Goal: Information Seeking & Learning: Check status

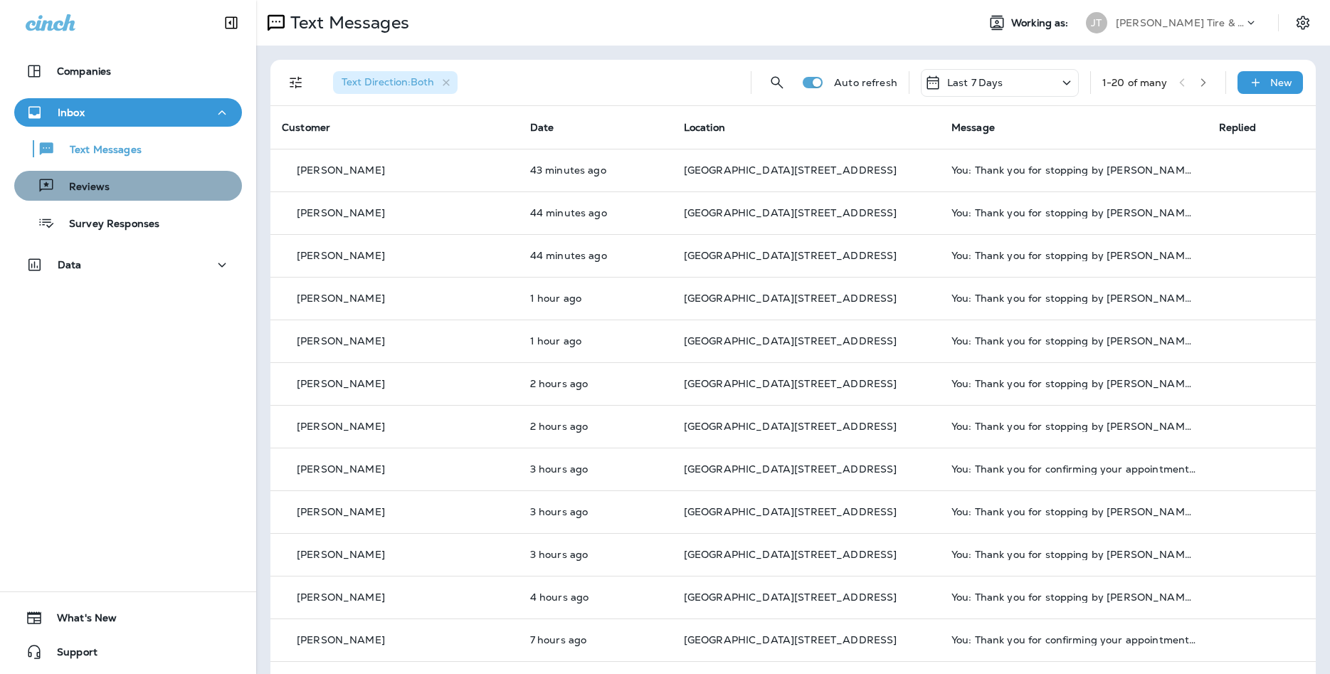
click at [102, 172] on button "Reviews" at bounding box center [128, 186] width 228 height 30
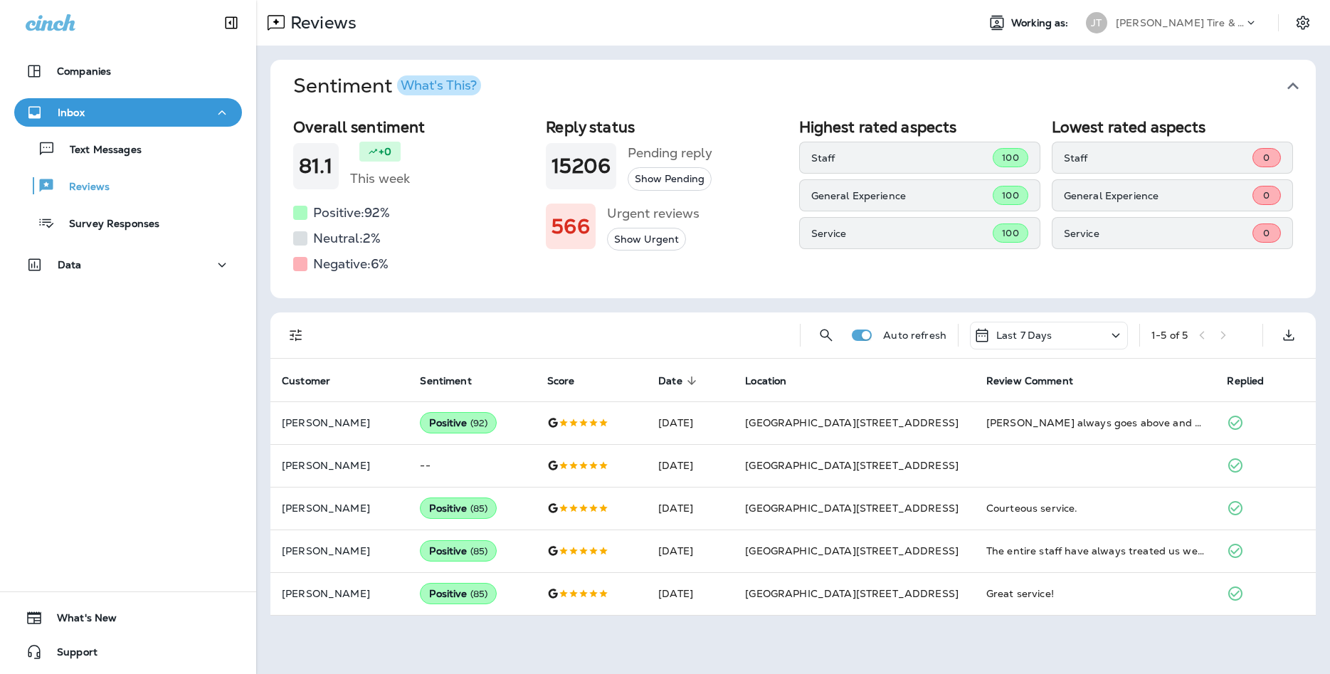
click at [129, 164] on div "Text Messages Reviews Survey Responses" at bounding box center [128, 182] width 228 height 111
click at [148, 147] on div "Text Messages" at bounding box center [128, 148] width 216 height 21
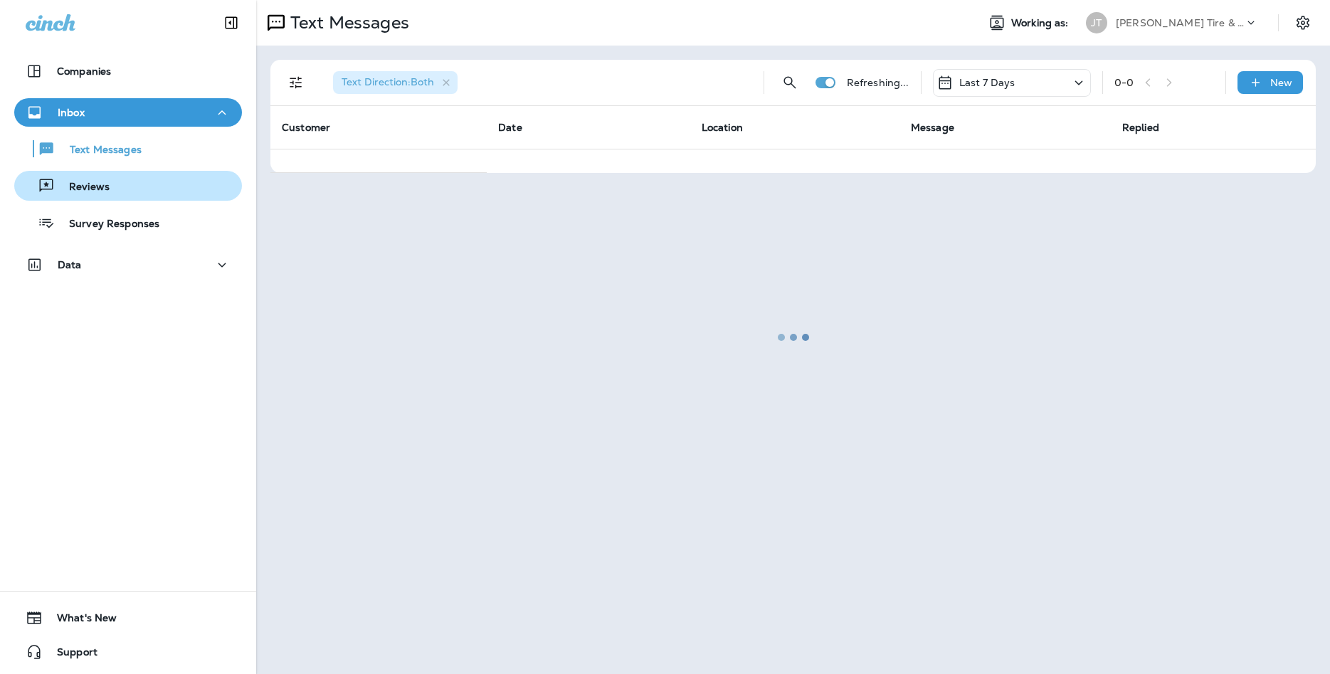
click at [148, 184] on div "Reviews" at bounding box center [128, 185] width 216 height 21
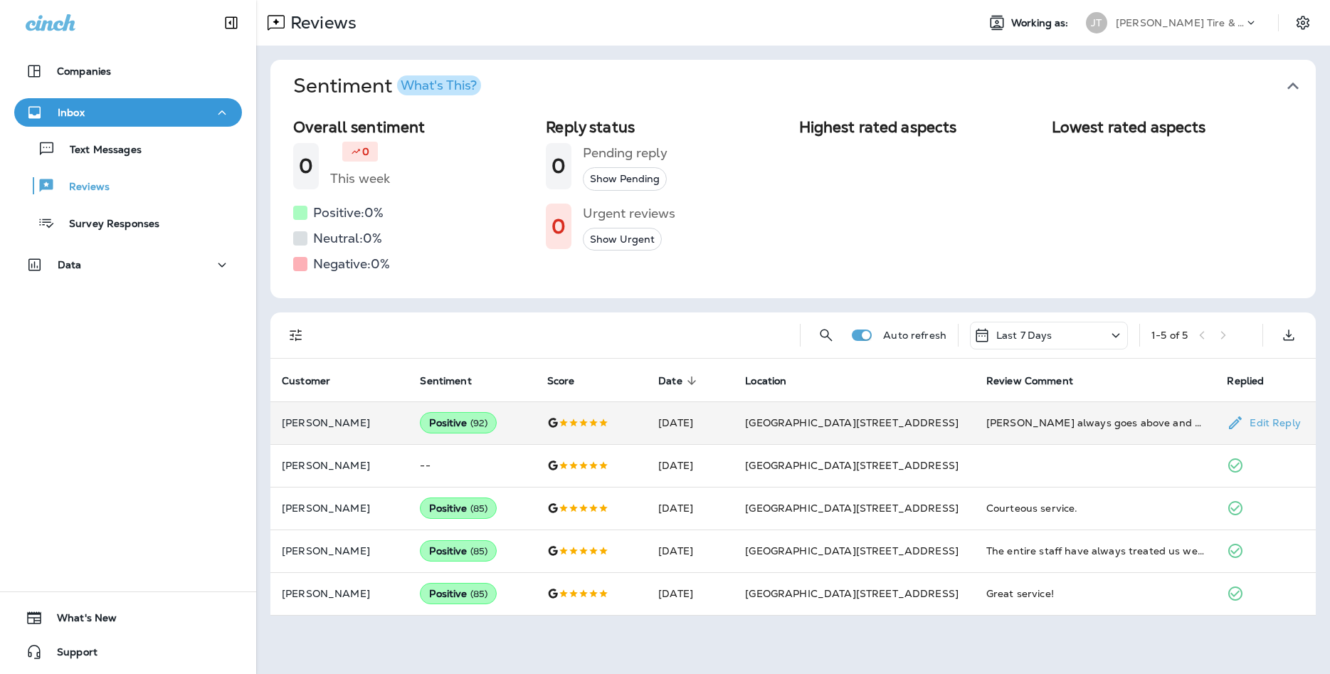
click at [488, 419] on span "( 92 )" at bounding box center [479, 423] width 18 height 12
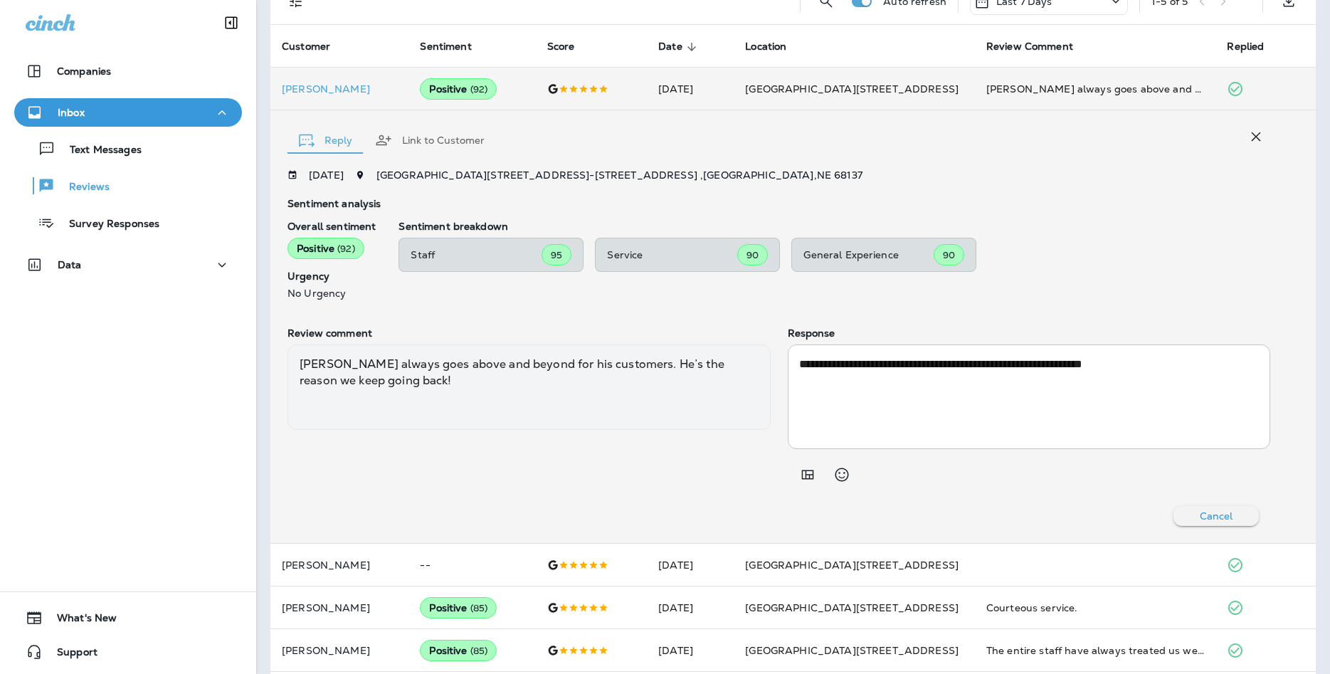
scroll to position [311, 0]
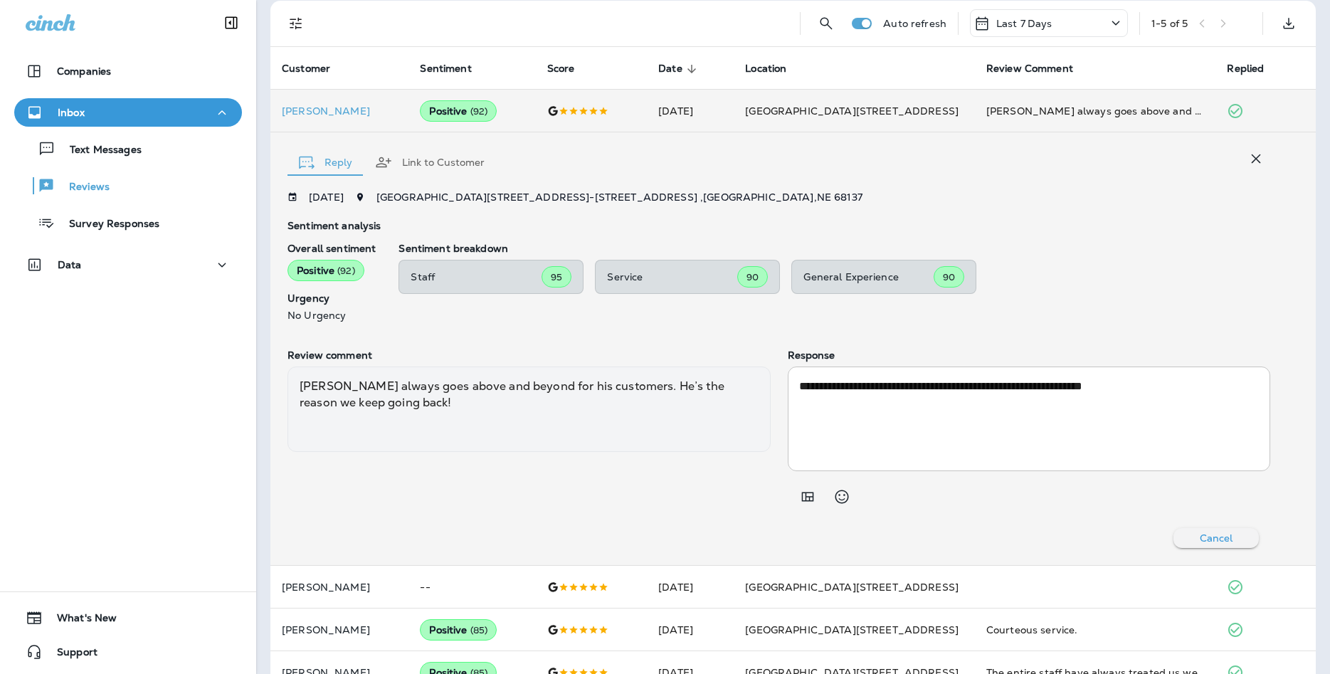
click at [1259, 148] on button "button" at bounding box center [1256, 158] width 28 height 28
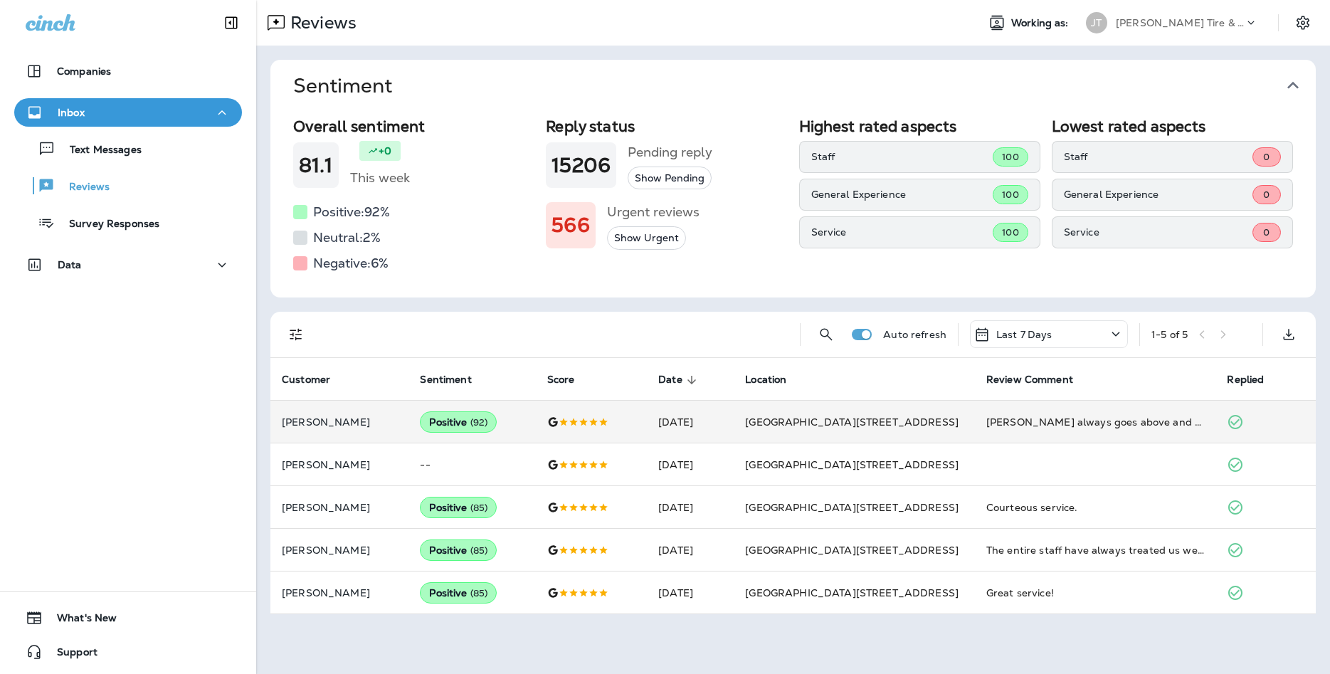
scroll to position [0, 0]
click at [137, 153] on p "Text Messages" at bounding box center [99, 151] width 86 height 14
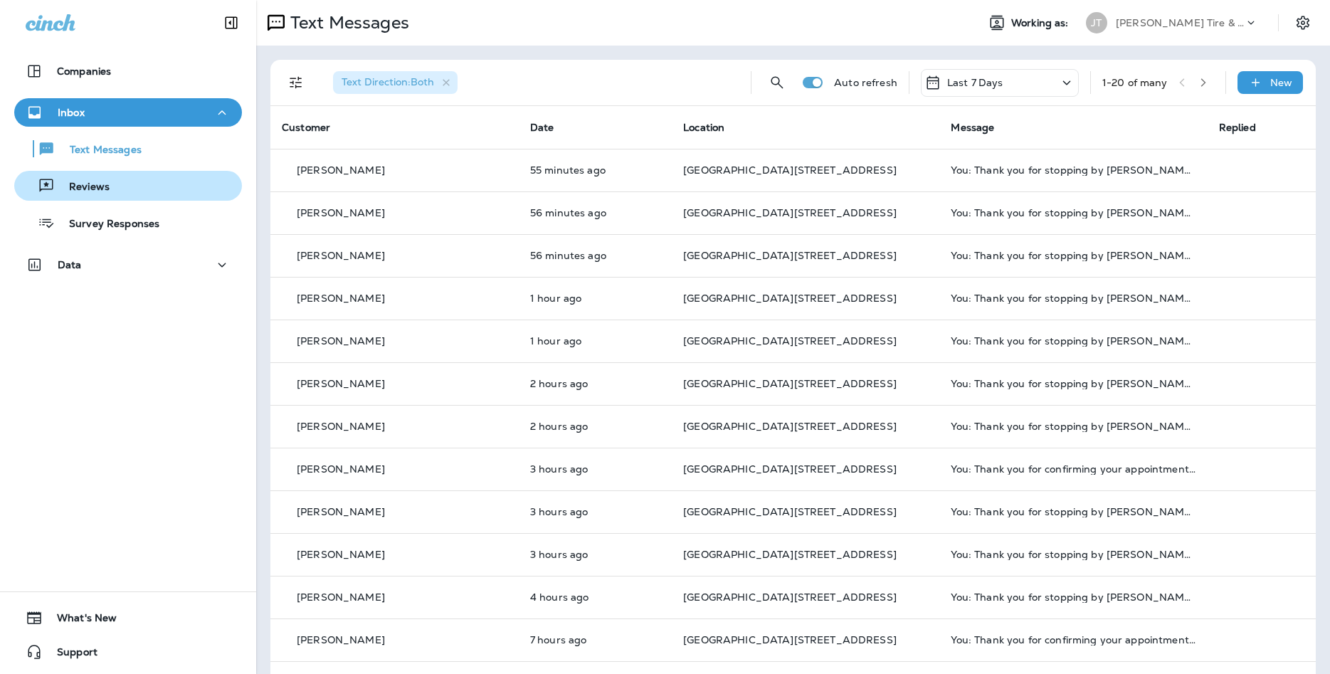
click at [166, 200] on button "Reviews" at bounding box center [128, 186] width 228 height 30
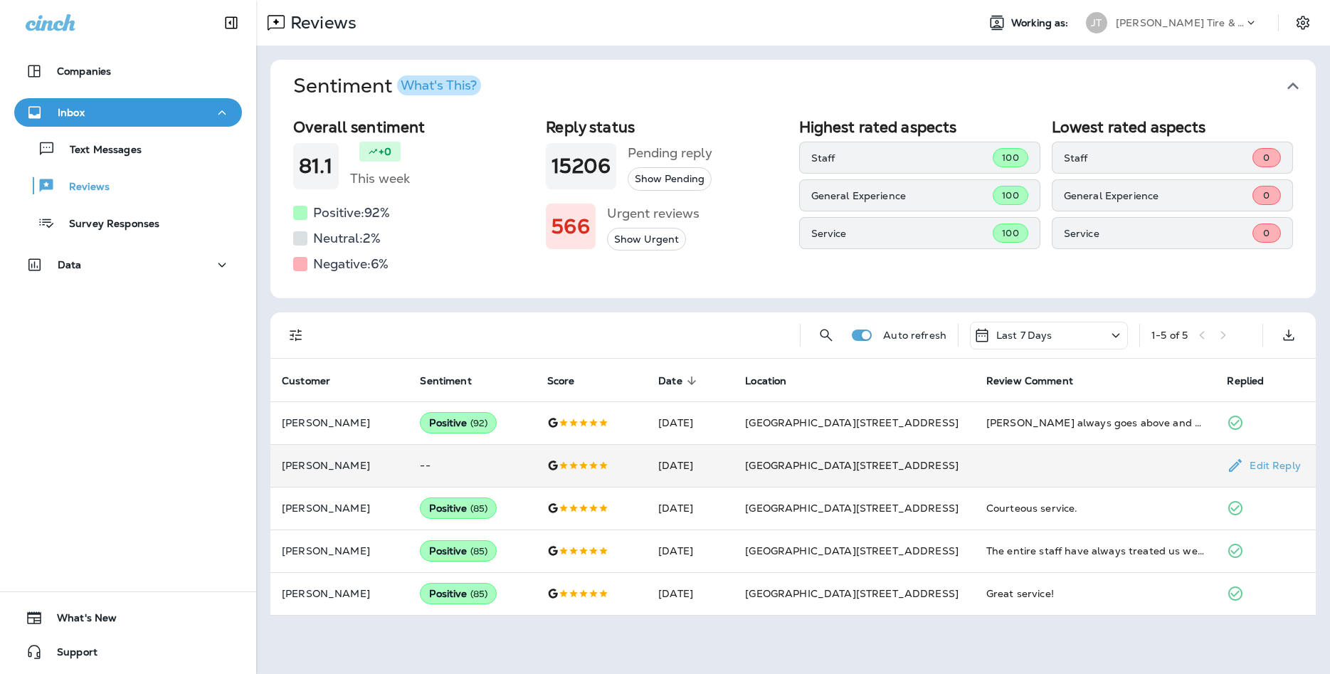
click at [535, 456] on td "--" at bounding box center [471, 465] width 127 height 43
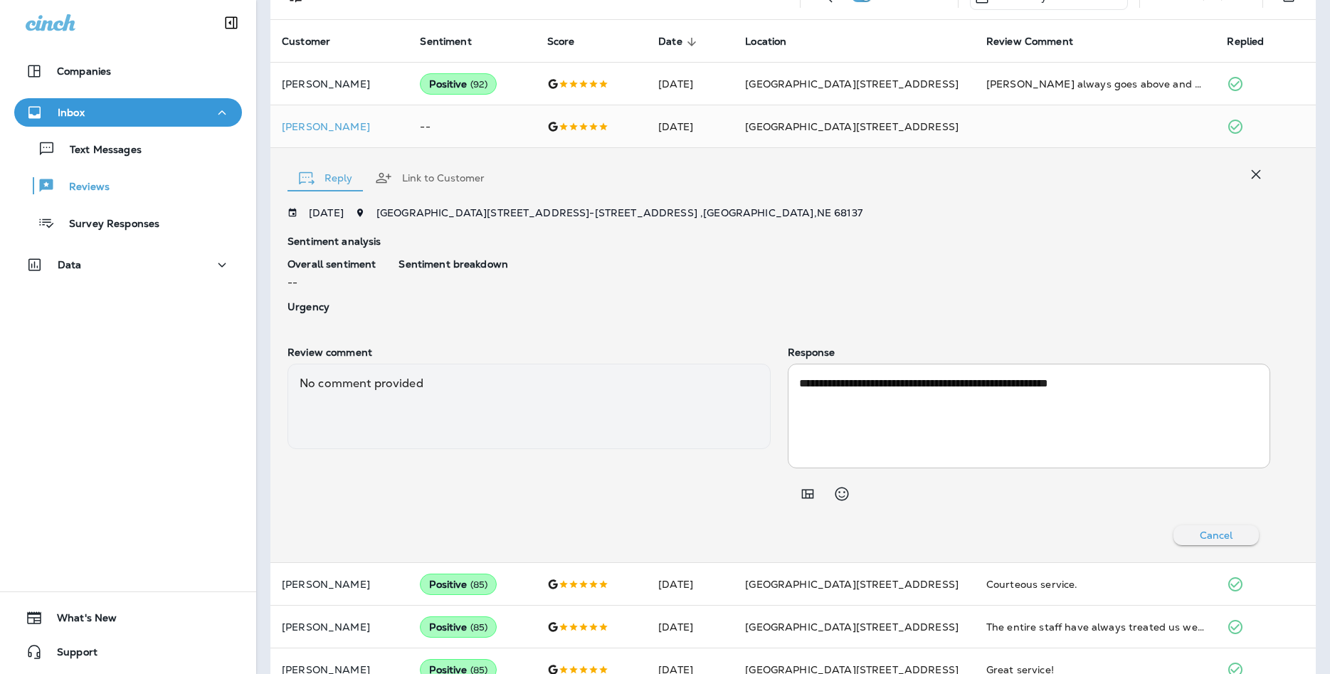
scroll to position [369, 0]
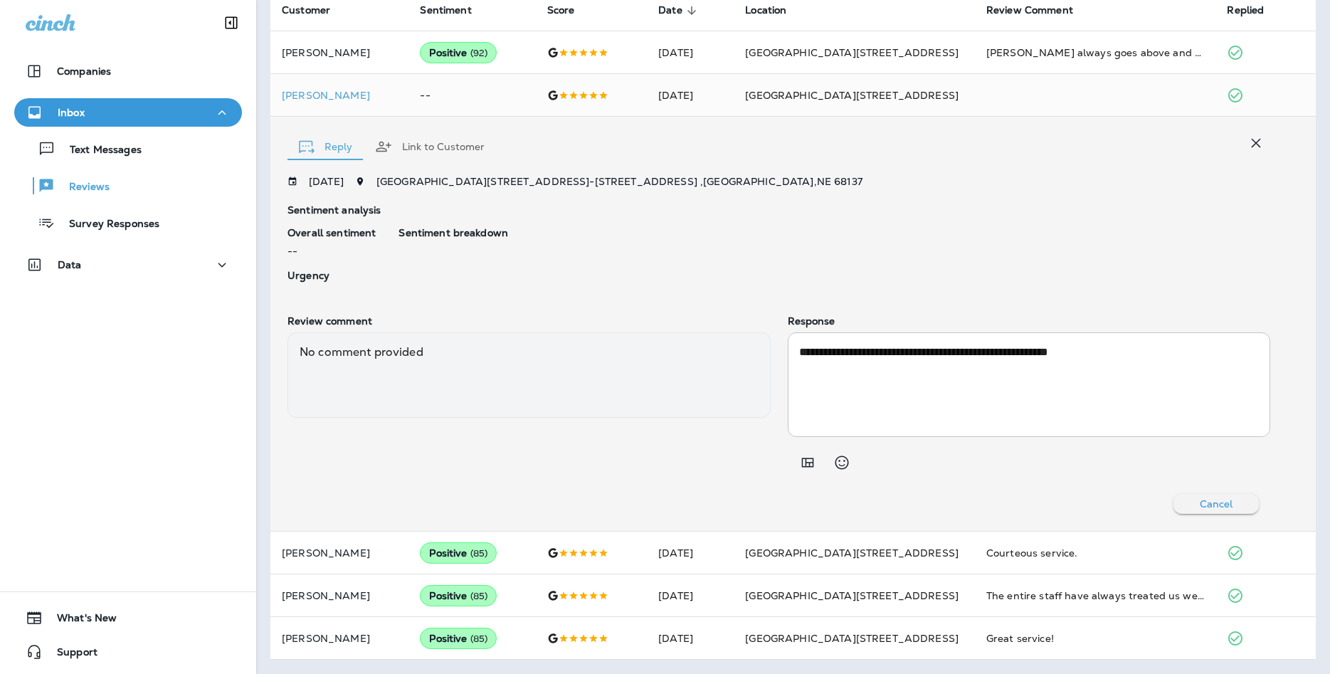
click at [1253, 148] on icon "button" at bounding box center [1256, 143] width 17 height 17
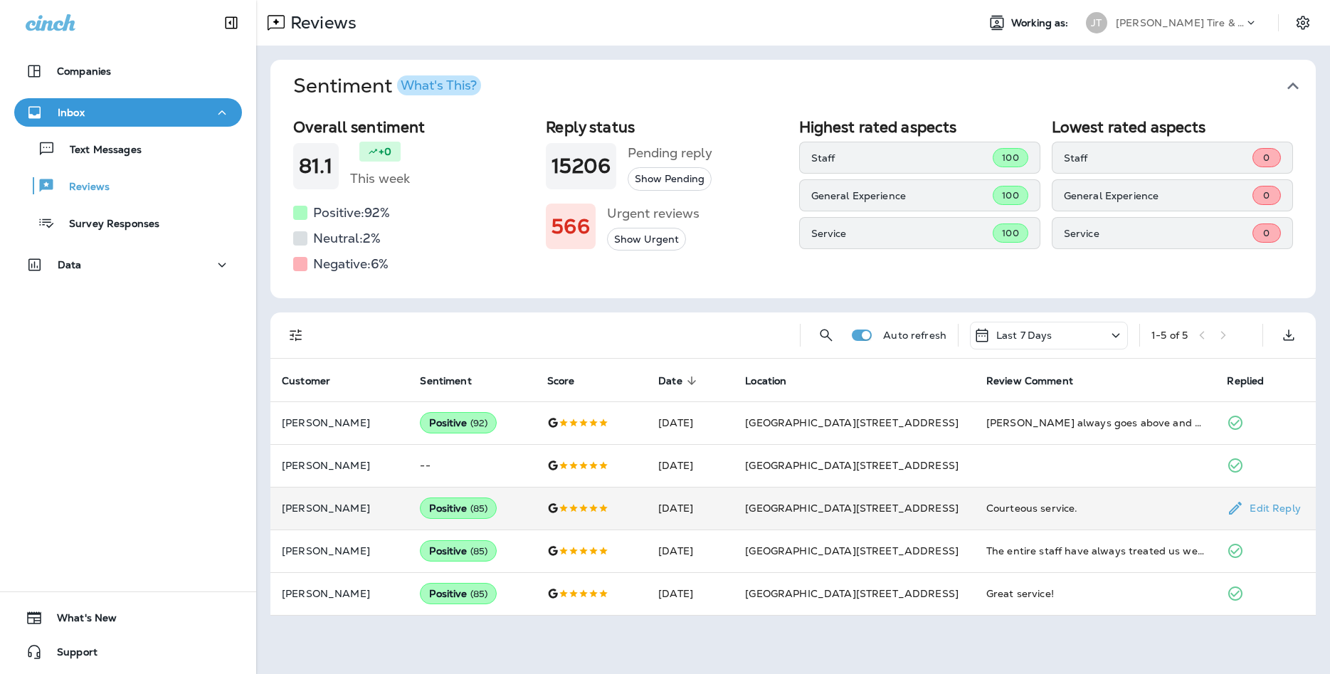
click at [485, 505] on span "( 85 )" at bounding box center [479, 508] width 18 height 12
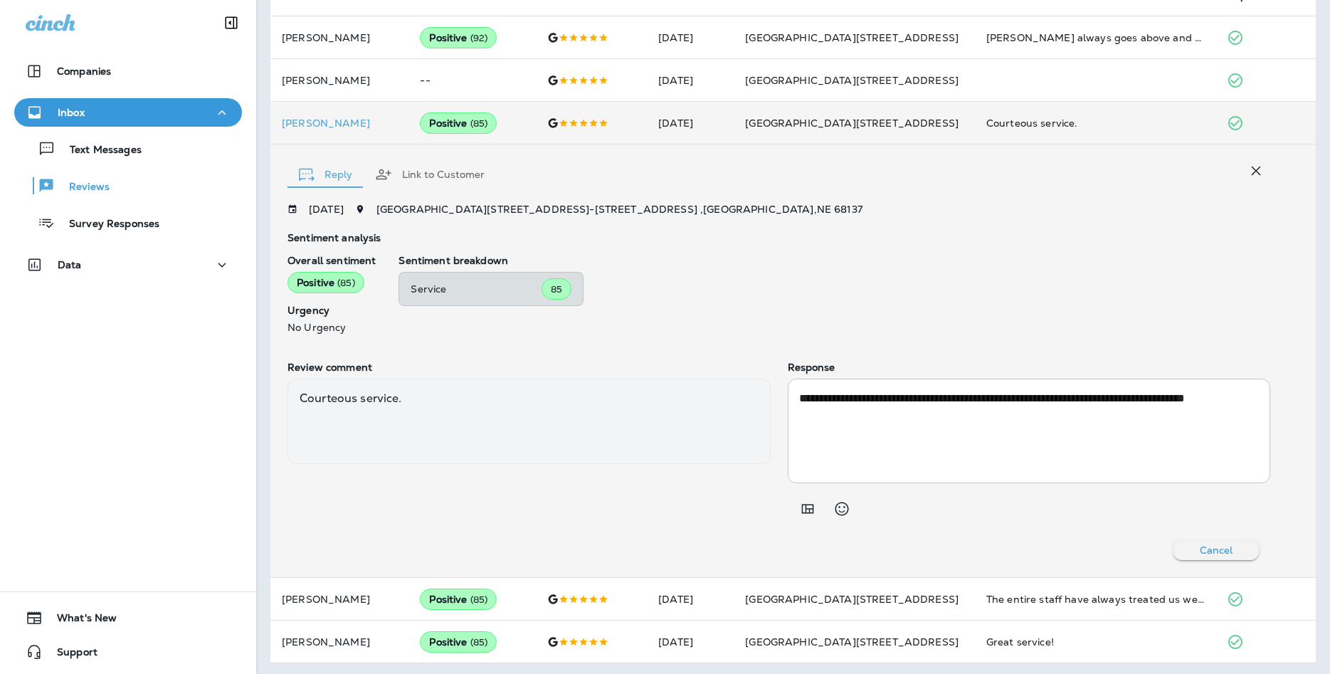
scroll to position [383, 0]
click at [1255, 178] on icon "button" at bounding box center [1256, 172] width 17 height 17
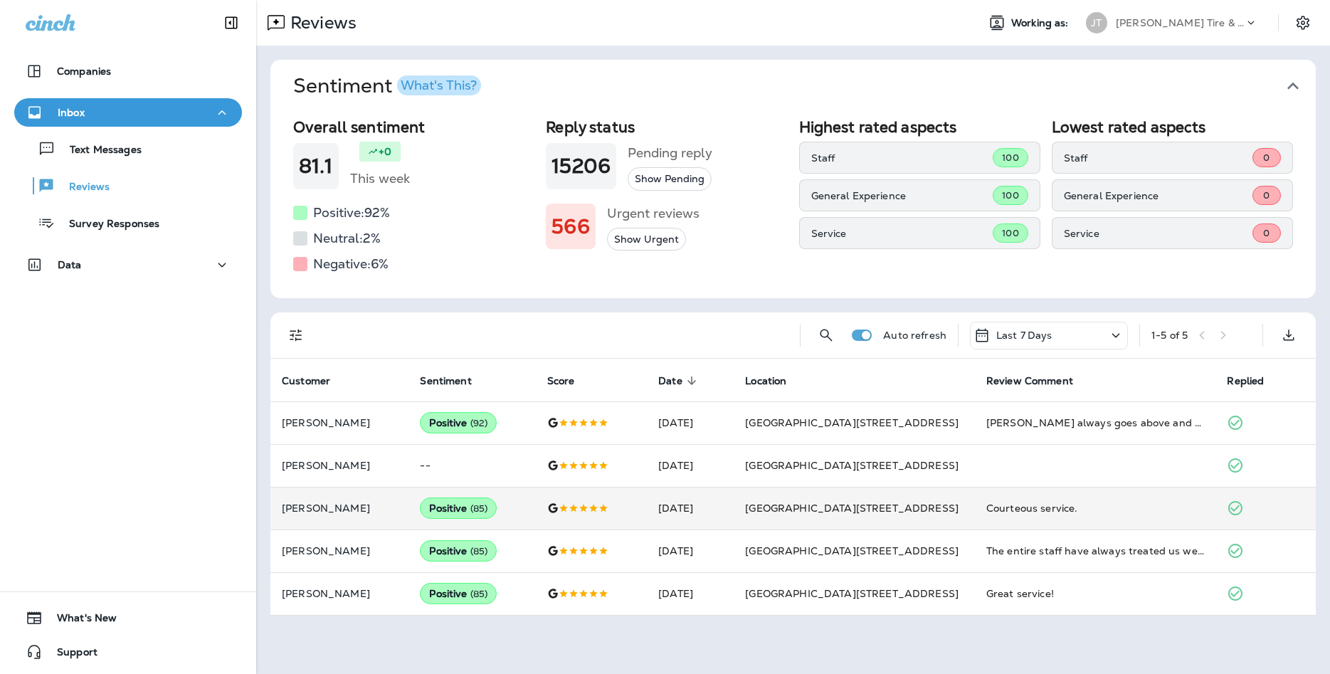
scroll to position [0, 0]
click at [1229, 329] on div "1 - 5 of 5" at bounding box center [1201, 335] width 100 height 21
click at [1230, 339] on div "1 - 5 of 5" at bounding box center [1201, 335] width 100 height 21
click at [1100, 333] on div "Last 7 Days" at bounding box center [1049, 336] width 158 height 28
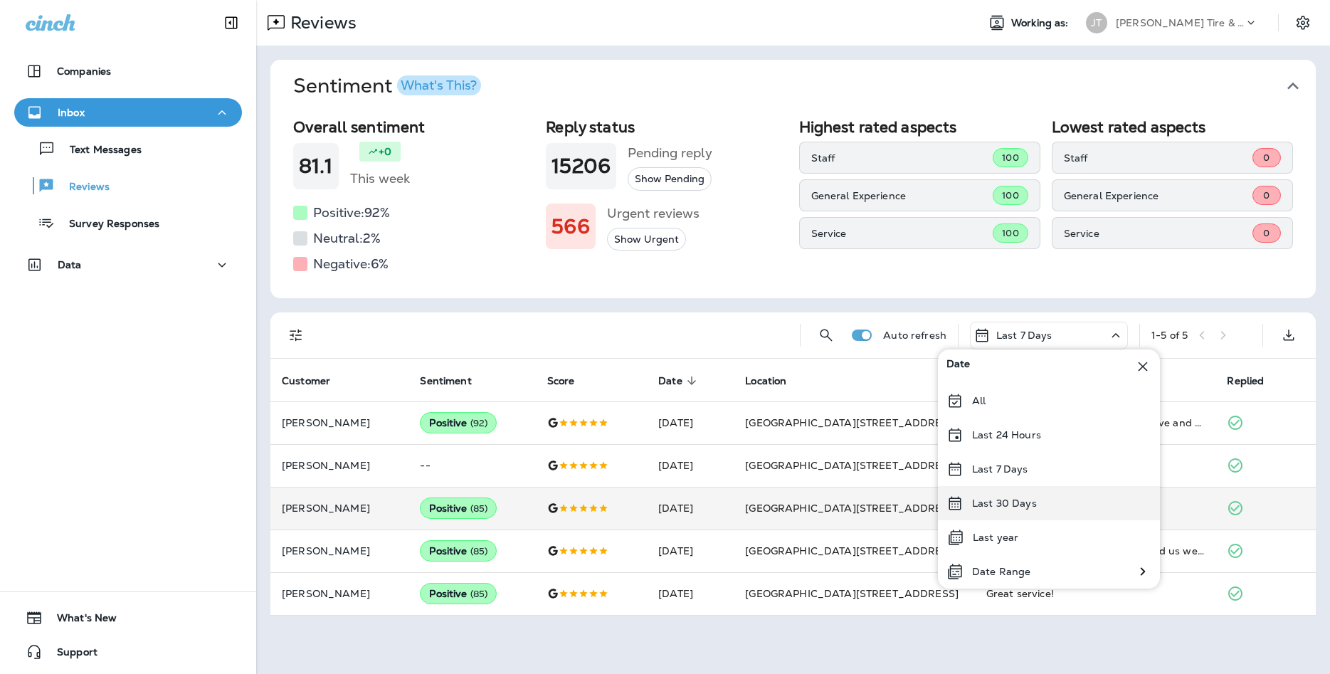
click at [1029, 515] on div "Last 30 Days" at bounding box center [1049, 503] width 222 height 34
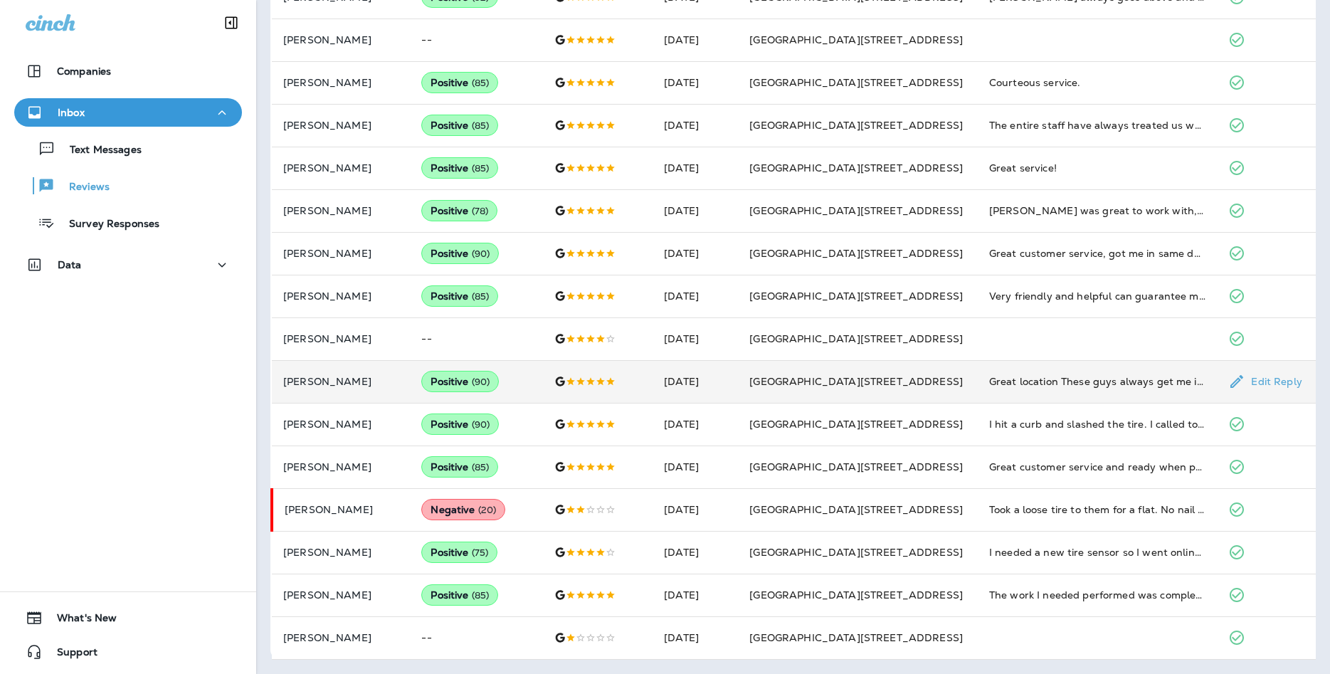
scroll to position [424, 0]
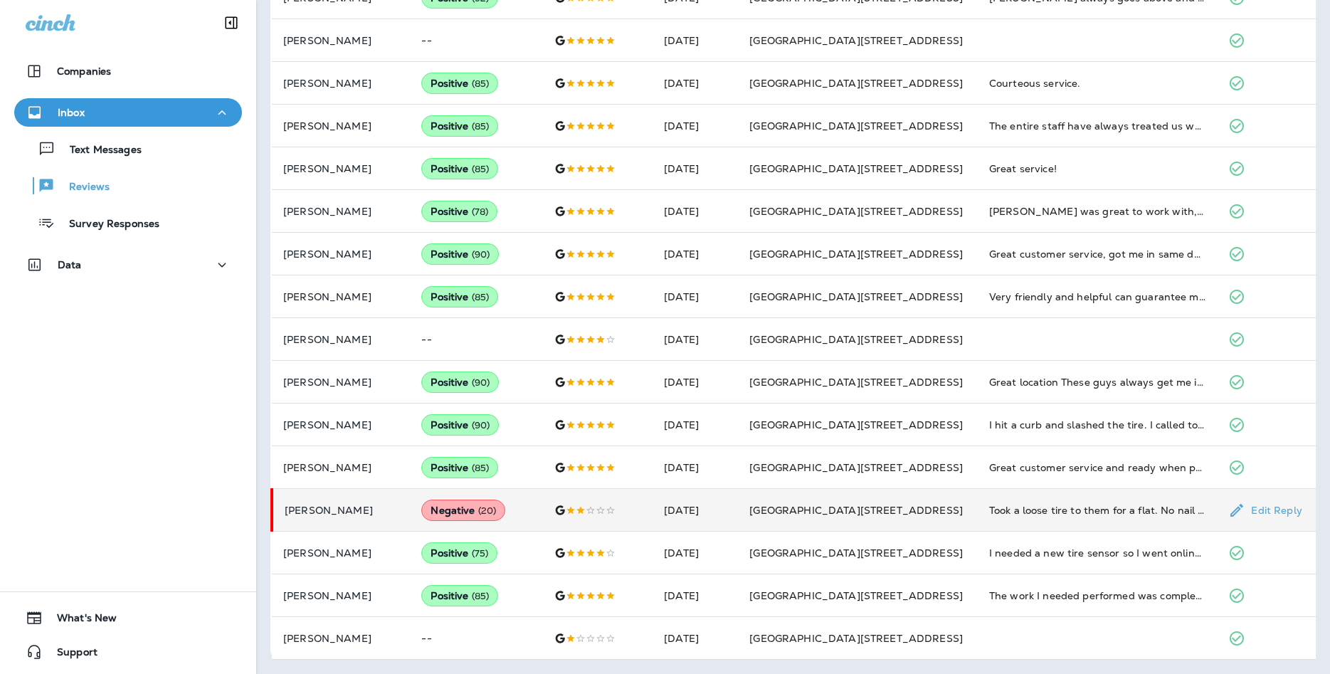
click at [489, 513] on div "Negative ( 20 )" at bounding box center [463, 510] width 84 height 21
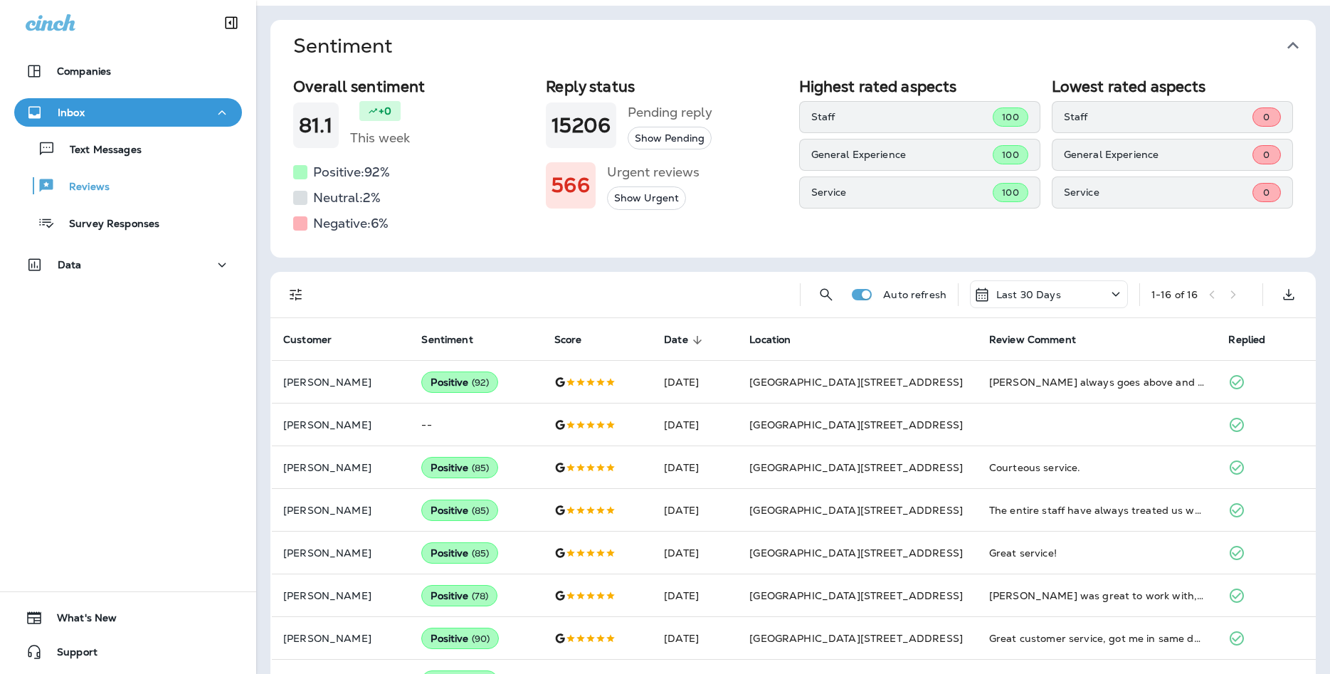
scroll to position [0, 0]
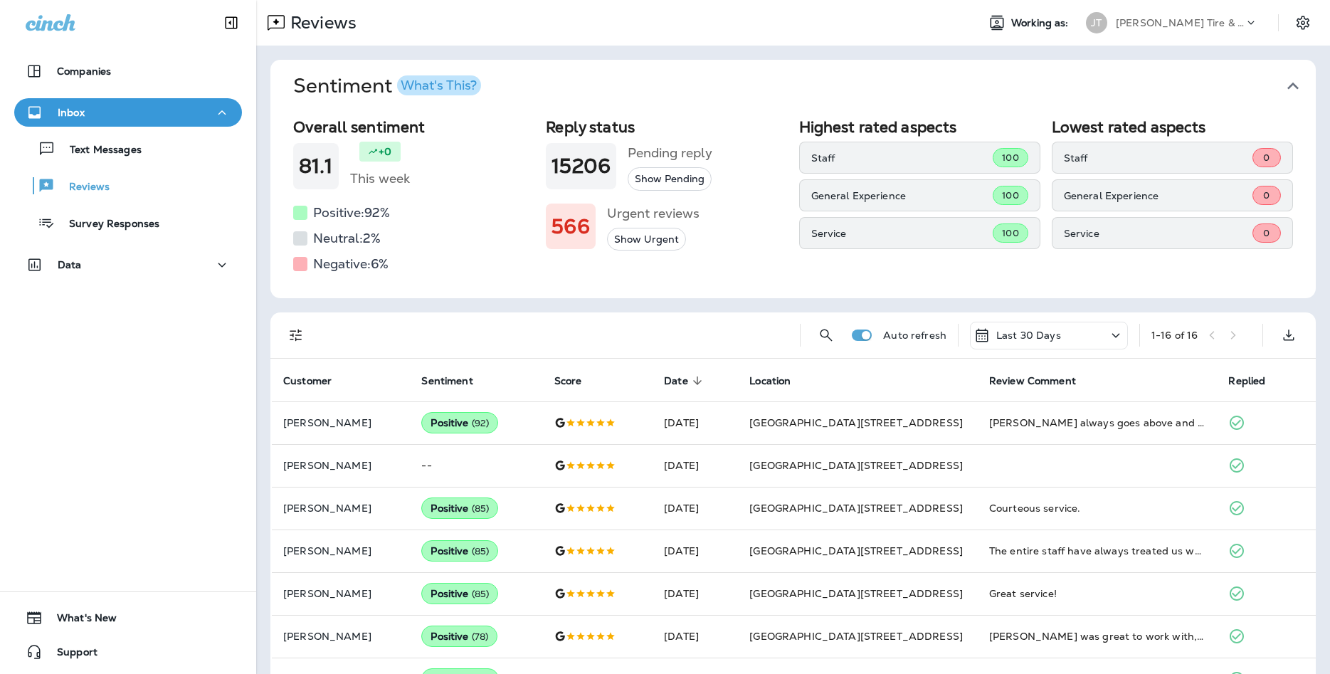
click at [1284, 78] on icon "button" at bounding box center [1293, 86] width 23 height 23
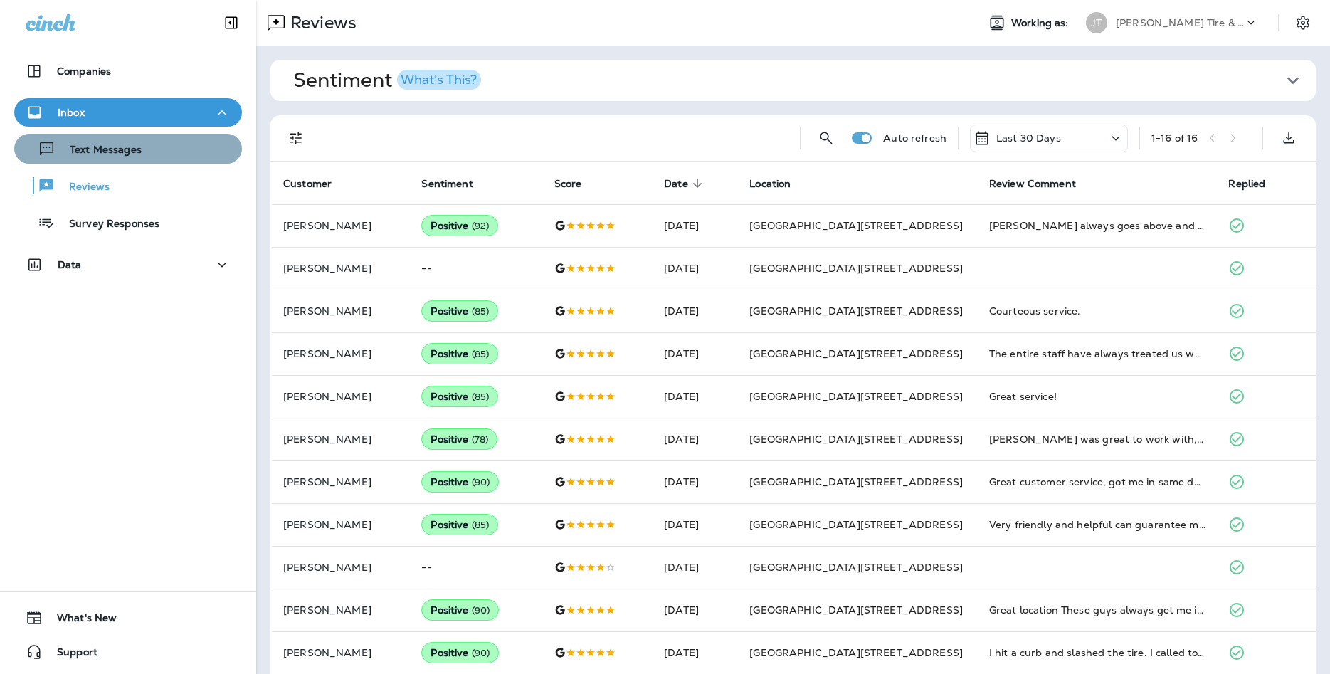
click at [121, 150] on p "Text Messages" at bounding box center [99, 151] width 86 height 14
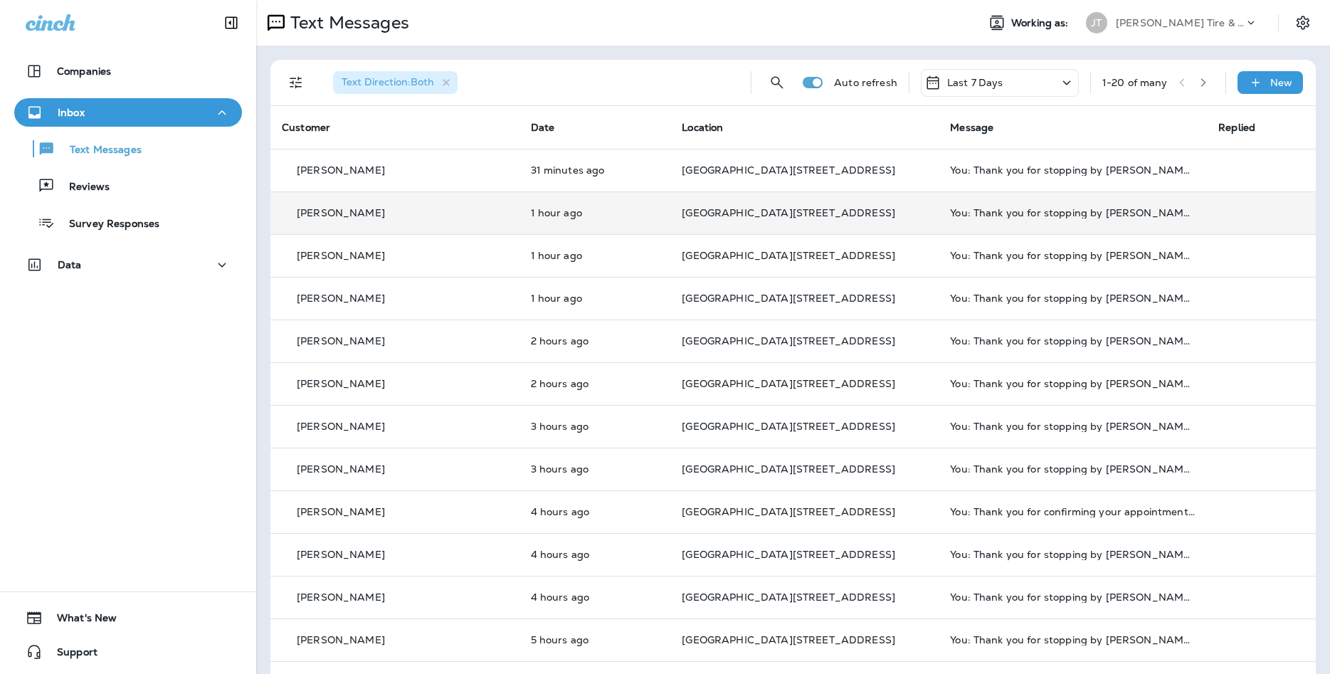
click at [745, 218] on span "[GEOGRAPHIC_DATA][STREET_ADDRESS]" at bounding box center [788, 212] width 213 height 13
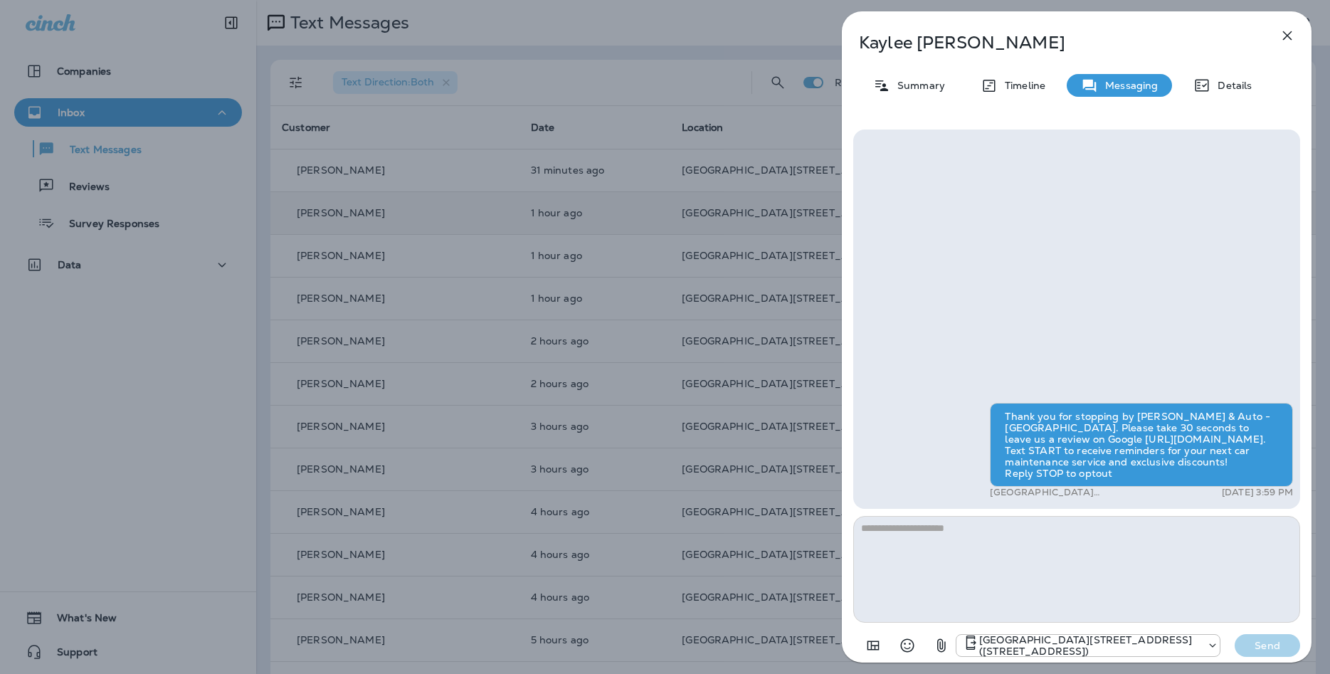
click at [1296, 37] on button "button" at bounding box center [1287, 35] width 28 height 28
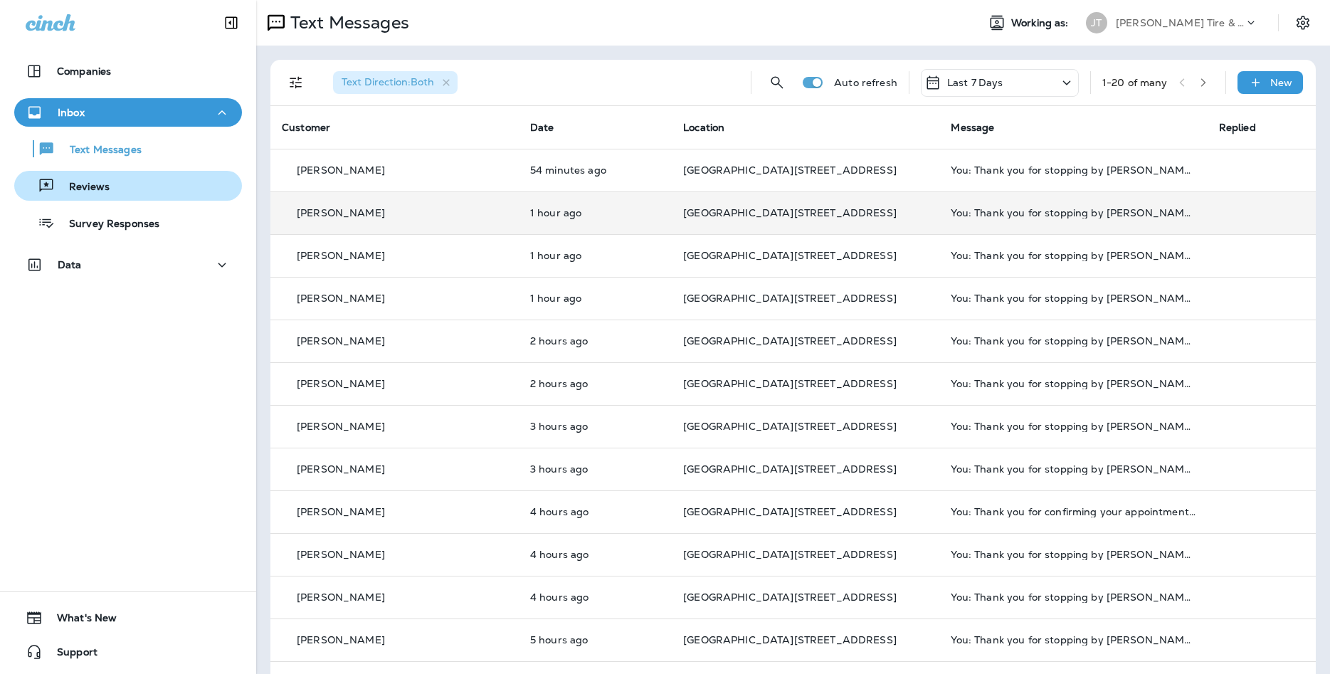
click at [141, 187] on div "Reviews" at bounding box center [128, 185] width 216 height 21
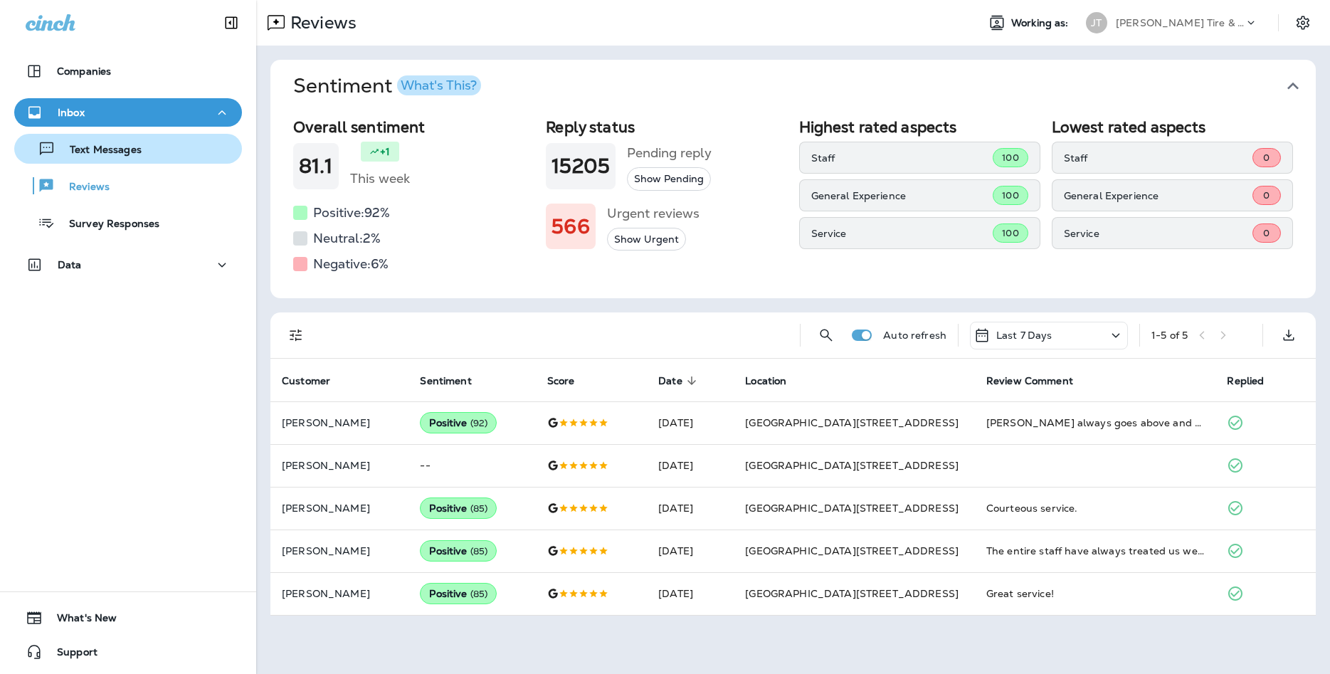
click at [169, 156] on div "Text Messages" at bounding box center [128, 148] width 216 height 21
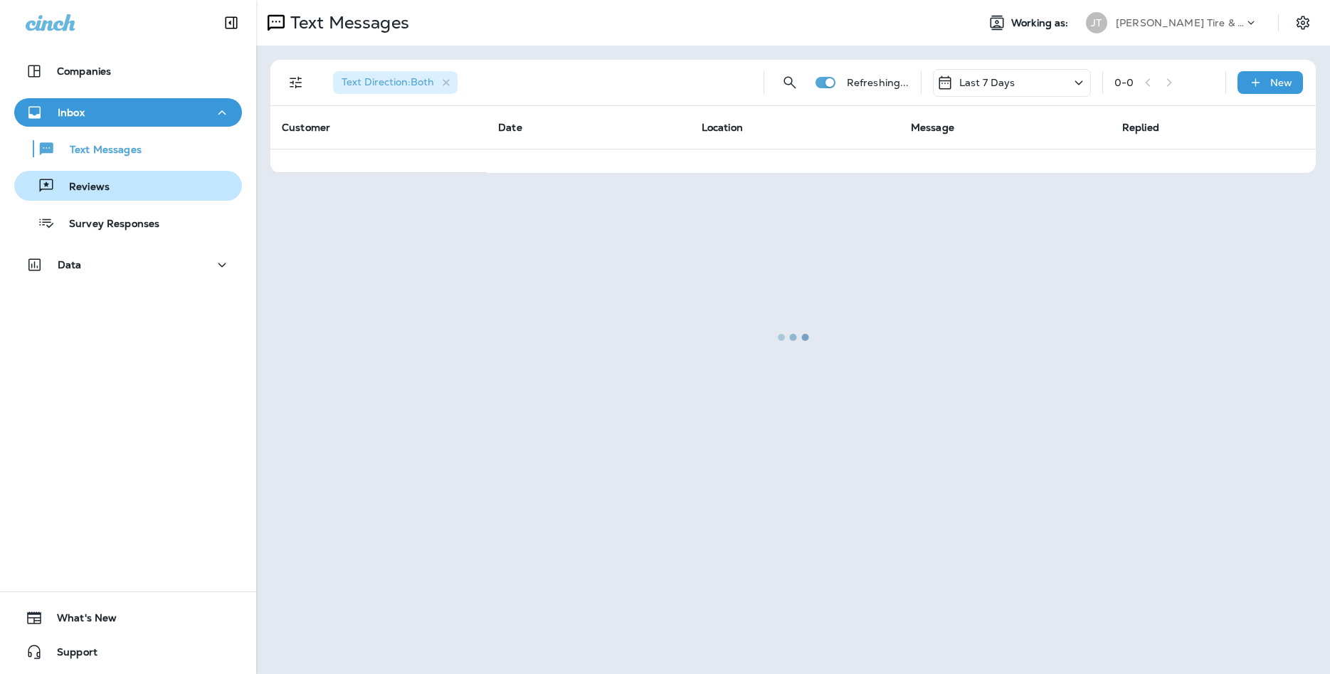
click at [158, 184] on div "Reviews" at bounding box center [128, 185] width 216 height 21
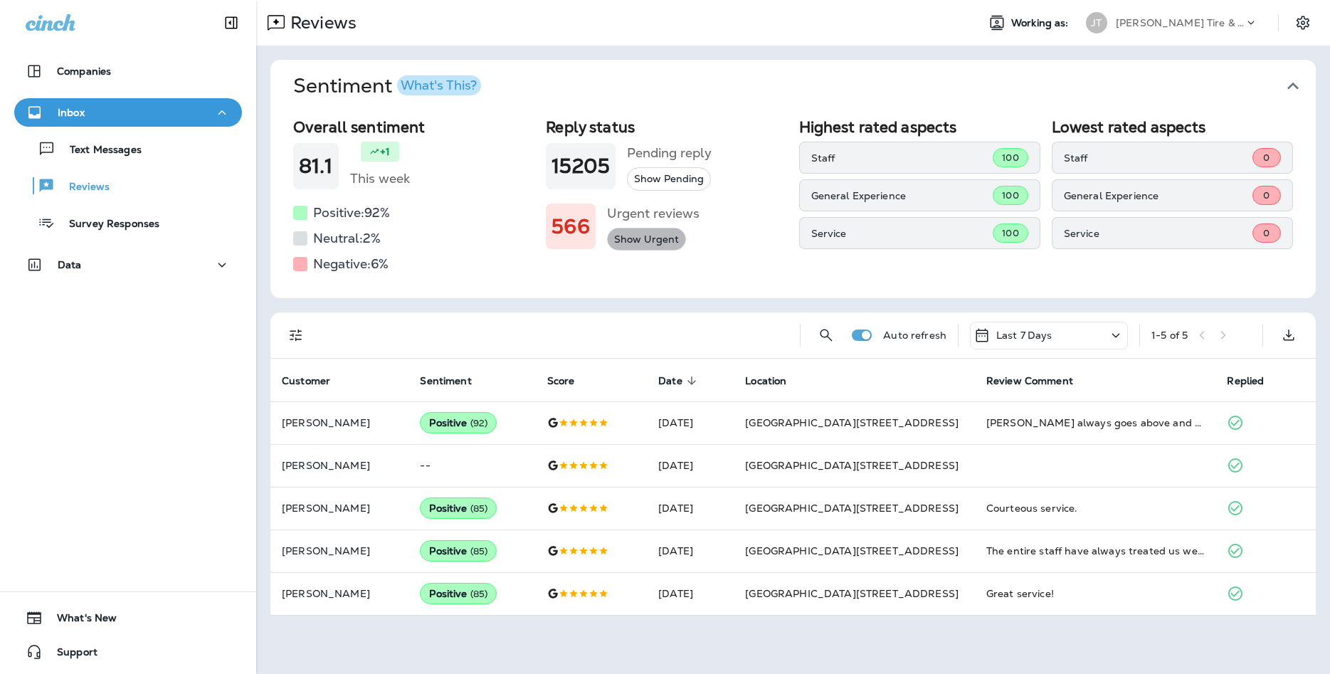
click at [655, 244] on button "Show Urgent" at bounding box center [646, 239] width 79 height 23
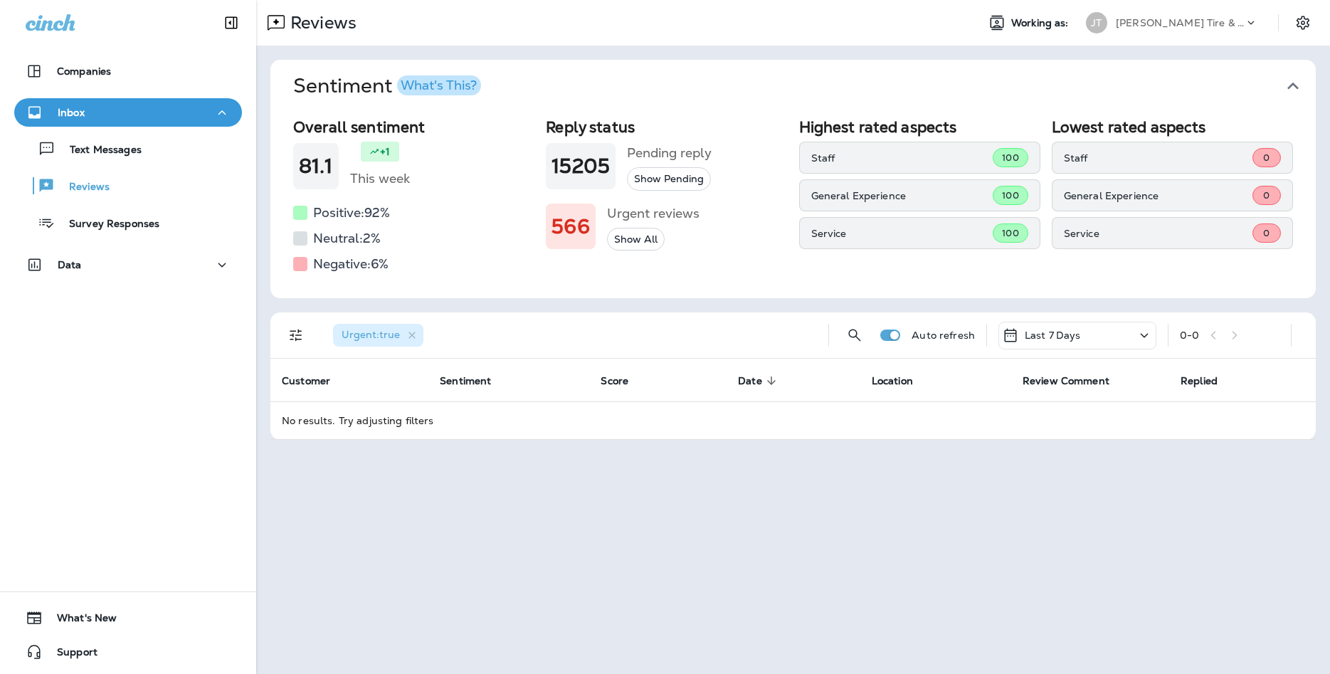
click at [417, 328] on div "Urgent : true" at bounding box center [378, 335] width 90 height 23
click at [655, 188] on button "Show Pending" at bounding box center [669, 178] width 84 height 23
click at [409, 334] on icon "button" at bounding box center [407, 335] width 12 height 12
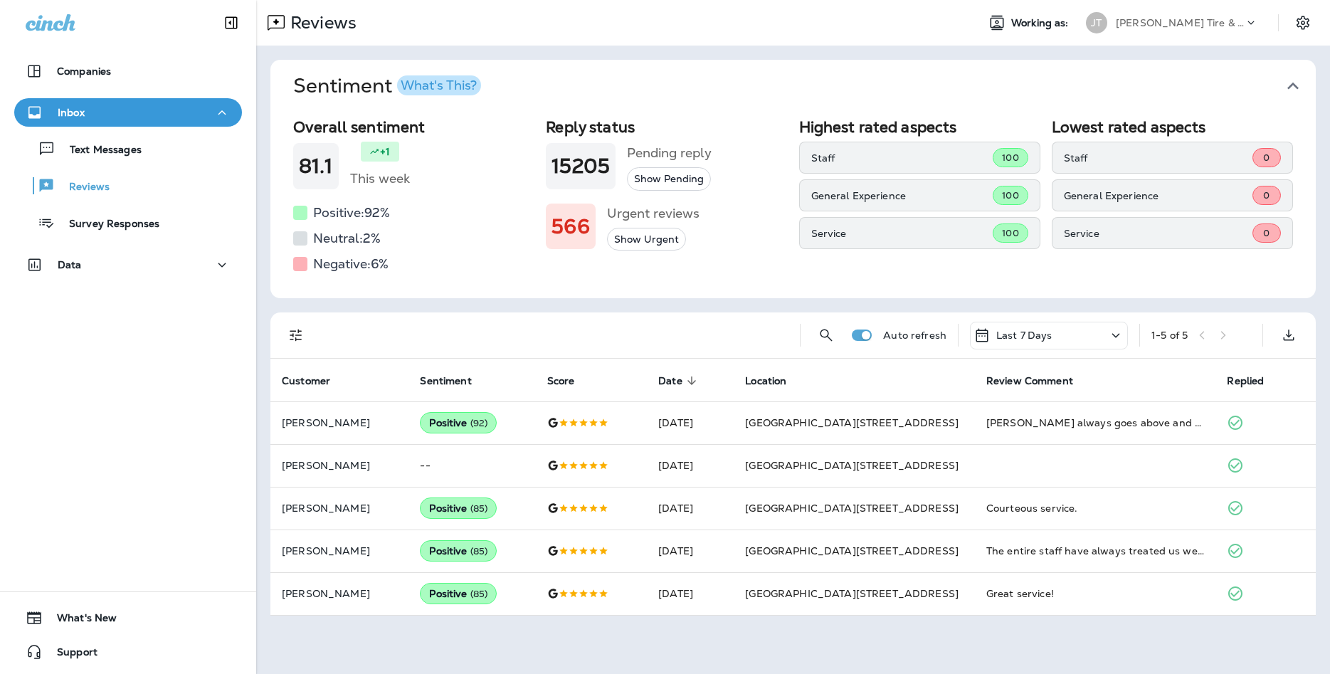
click at [1281, 84] on span "Sentiment What's This?" at bounding box center [787, 86] width 988 height 24
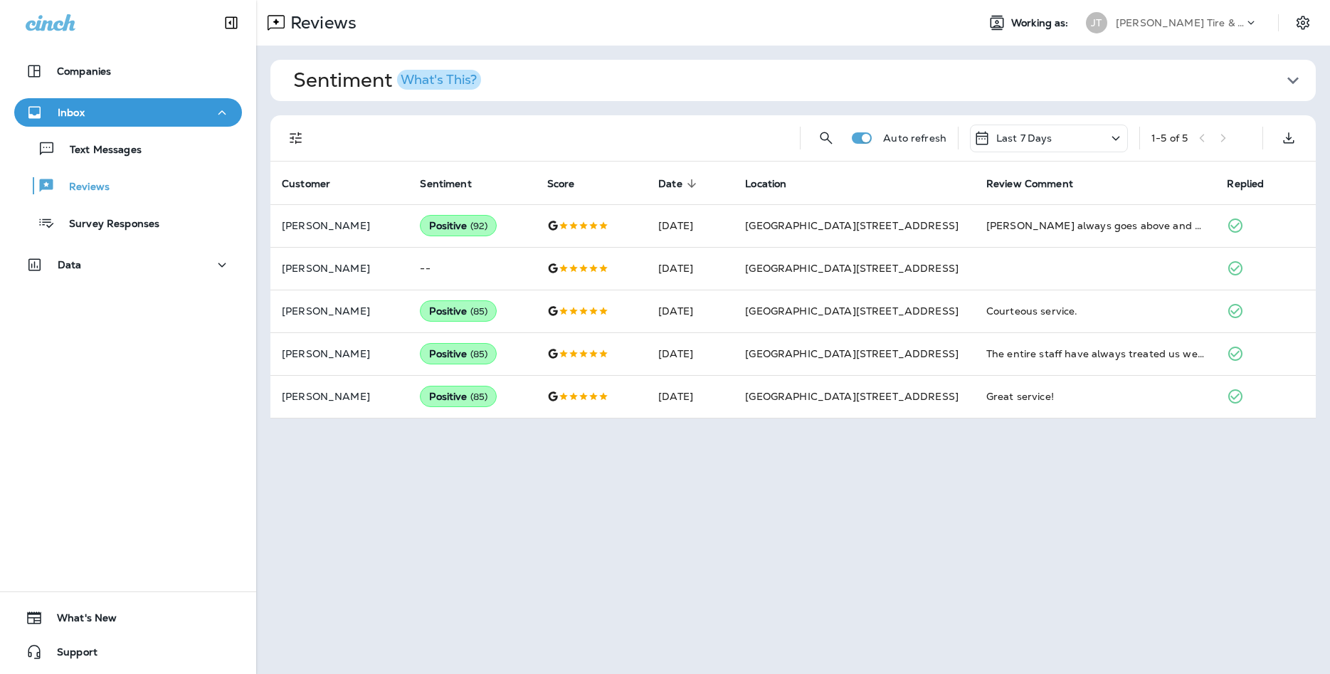
click at [1285, 85] on icon "button" at bounding box center [1293, 80] width 23 height 23
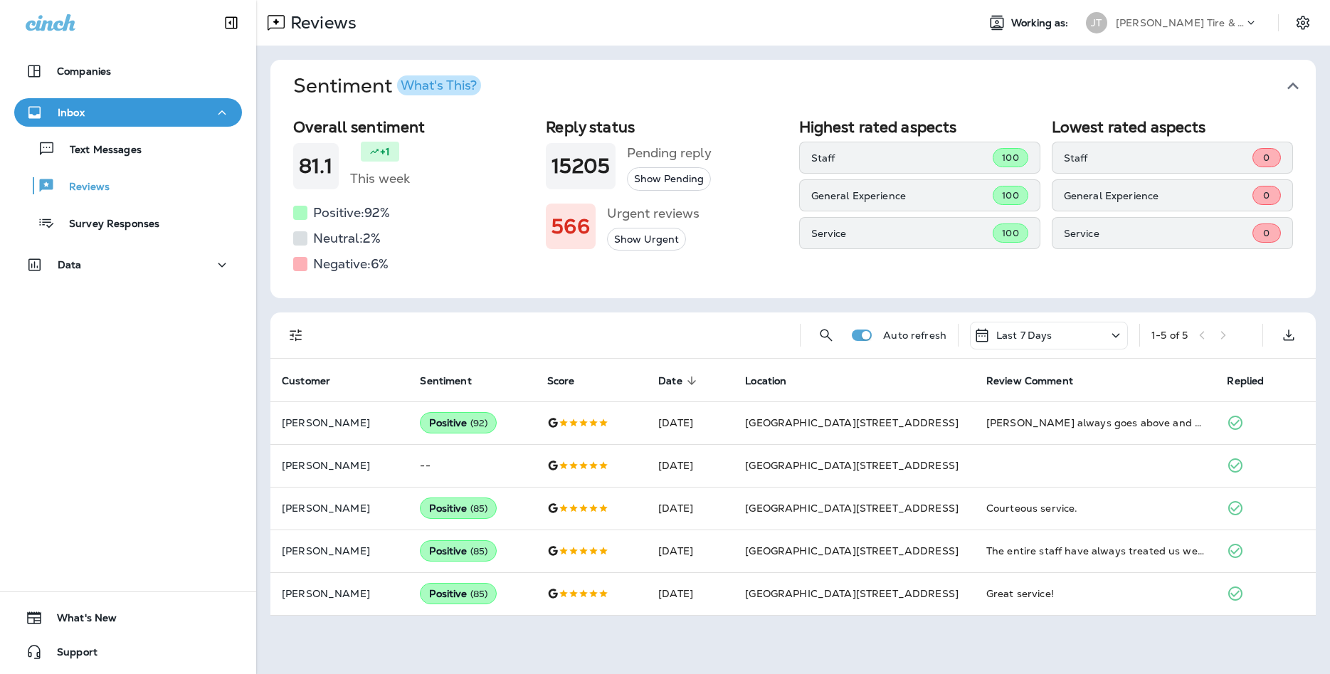
click at [303, 213] on div at bounding box center [300, 213] width 14 height 14
click at [169, 153] on div "Text Messages" at bounding box center [128, 148] width 216 height 21
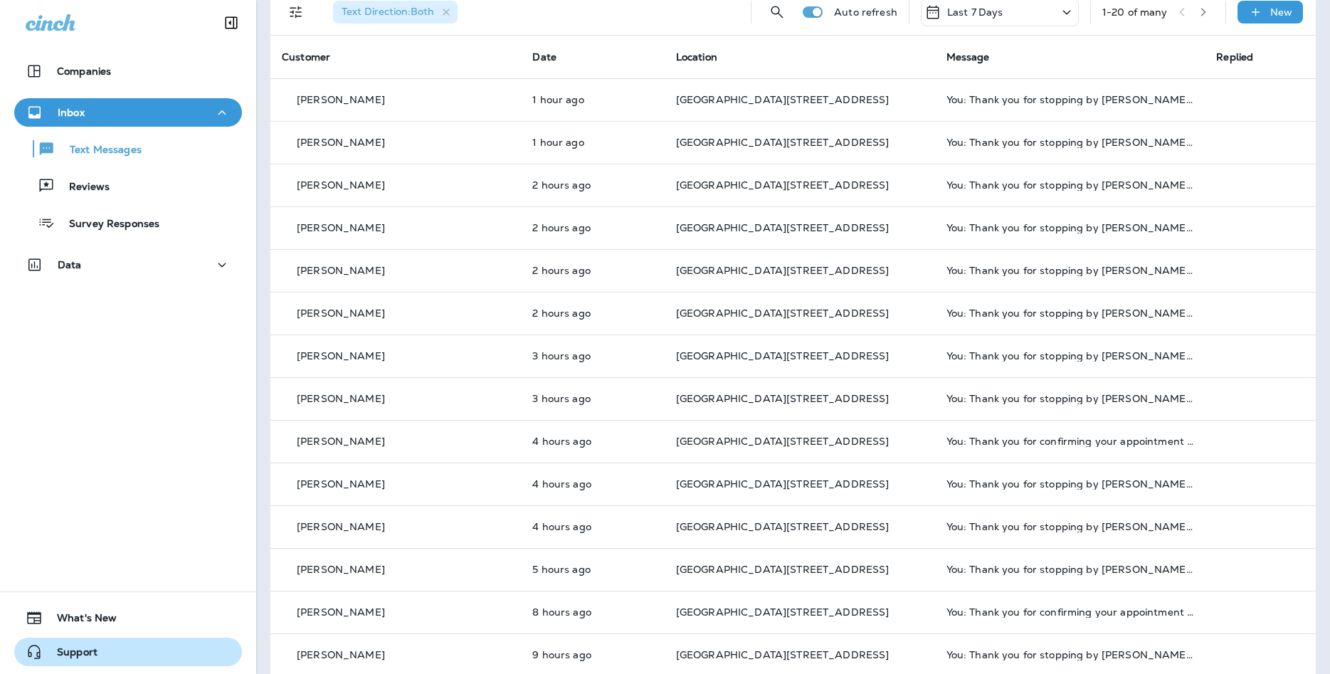
scroll to position [77, 0]
